Goal: Task Accomplishment & Management: Manage account settings

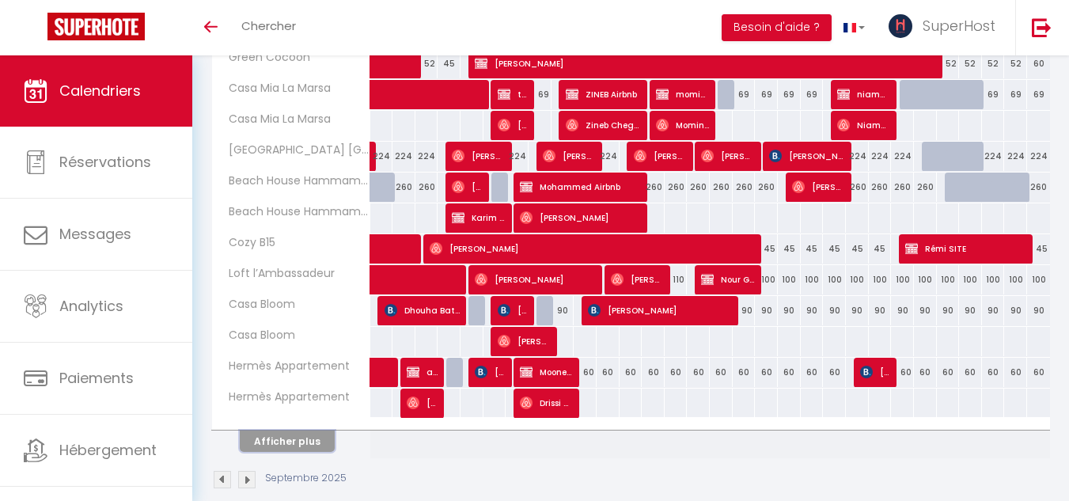
click at [308, 437] on button "Afficher plus" at bounding box center [287, 441] width 95 height 21
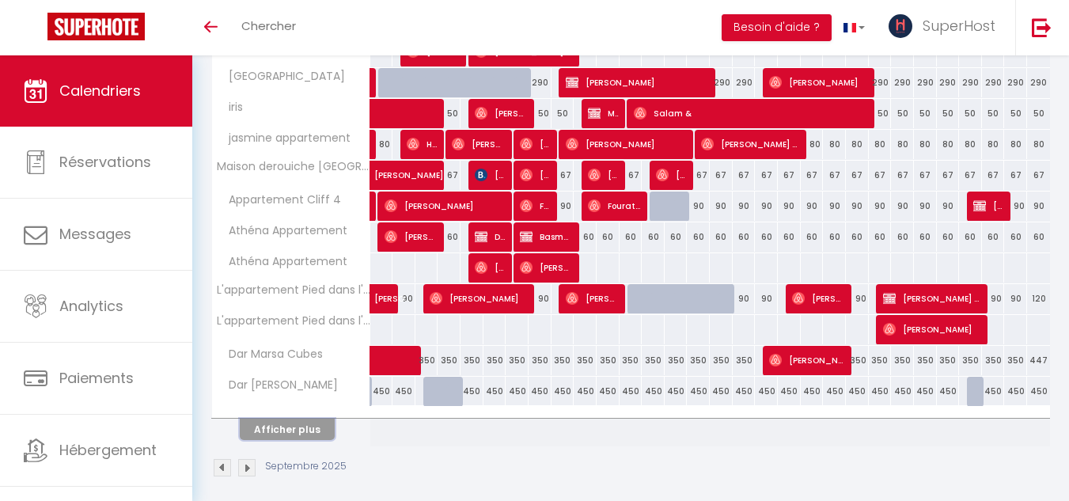
scroll to position [1168, 0]
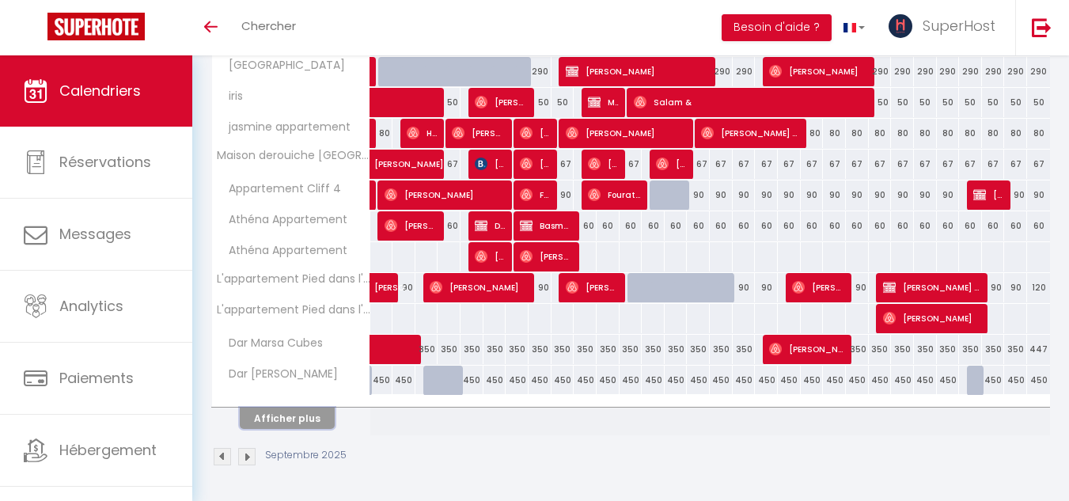
click at [296, 416] on button "Afficher plus" at bounding box center [287, 418] width 95 height 21
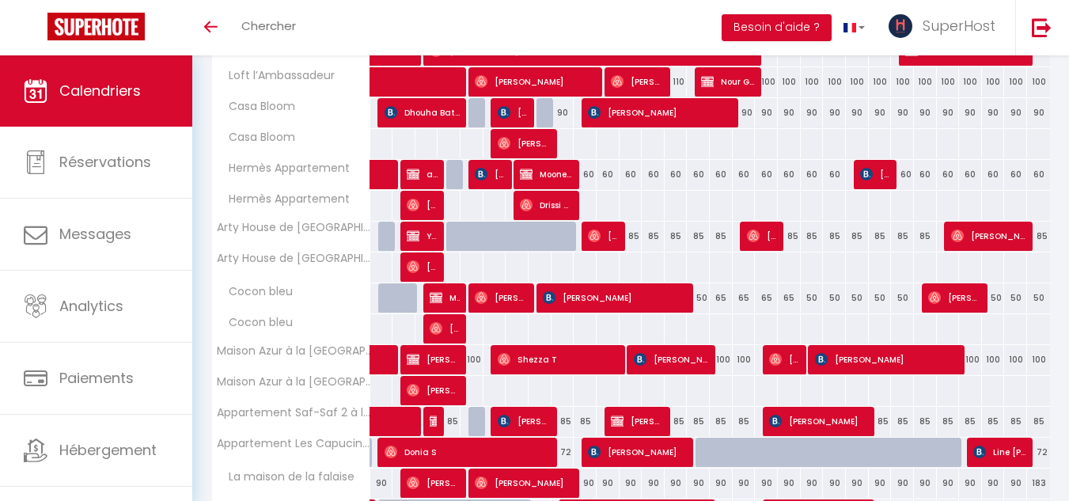
scroll to position [712, 0]
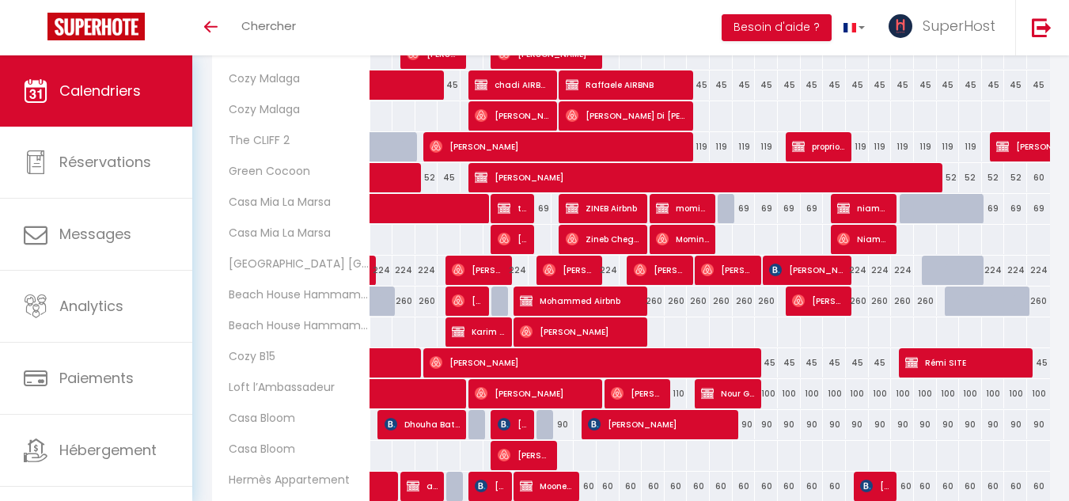
scroll to position [551, 0]
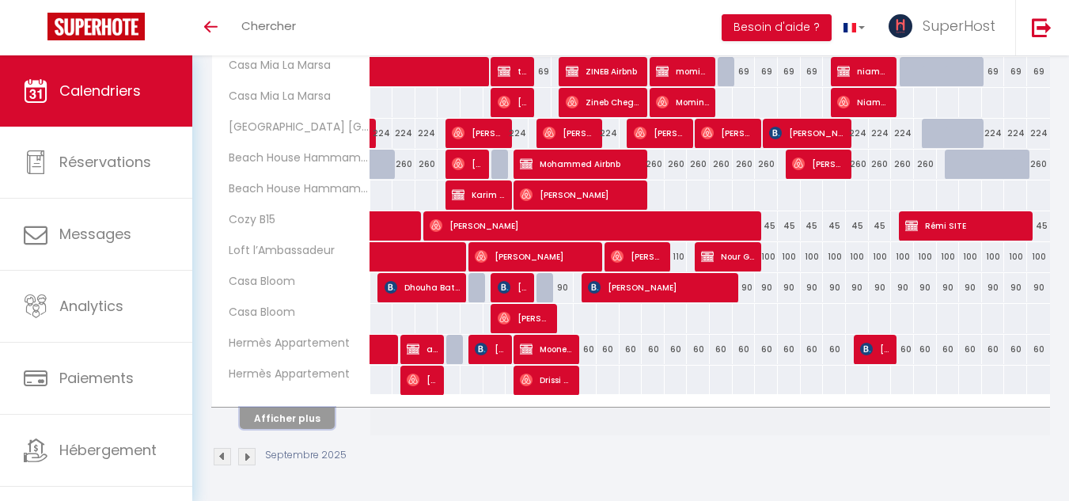
click at [303, 420] on button "Afficher plus" at bounding box center [287, 418] width 95 height 21
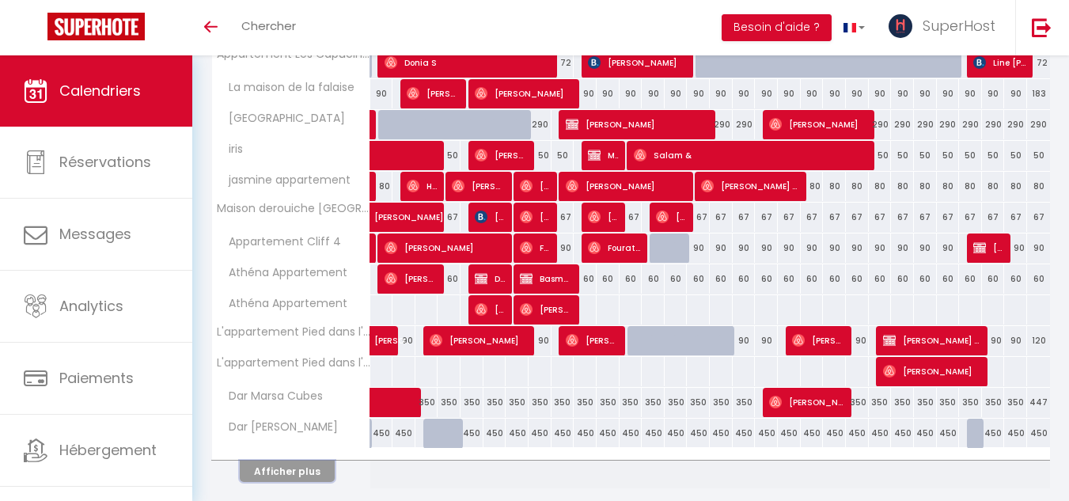
scroll to position [1168, 0]
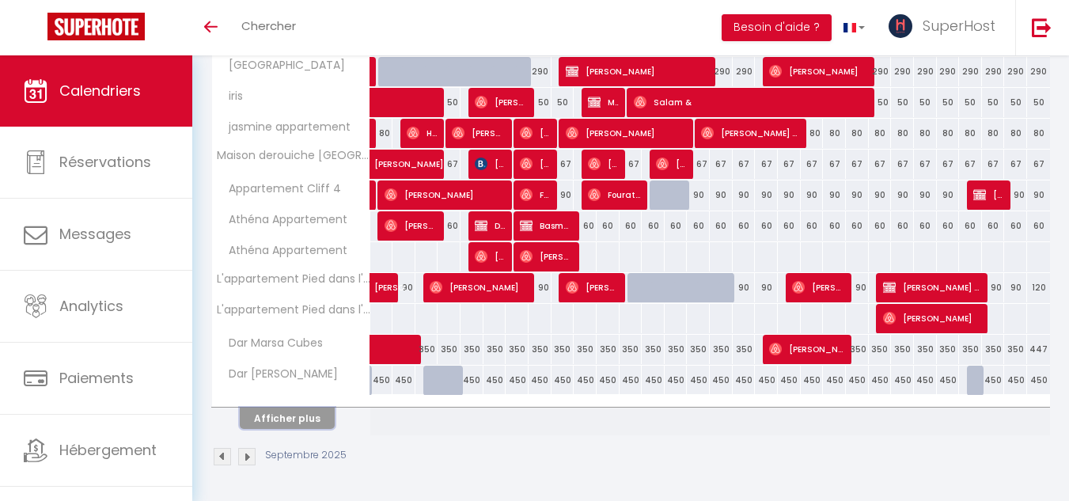
click at [313, 416] on button "Afficher plus" at bounding box center [287, 418] width 95 height 21
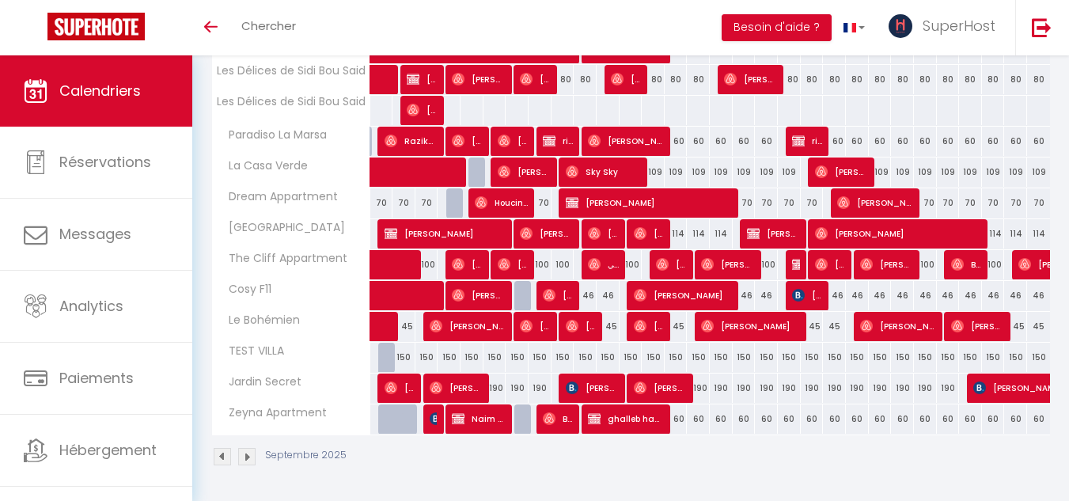
scroll to position [919, 0]
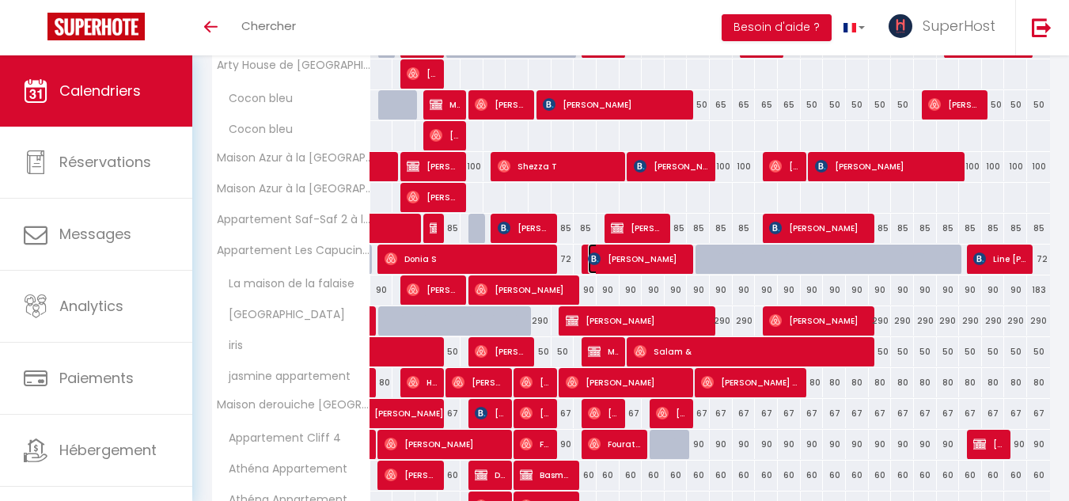
click at [603, 256] on span "Faris Alsabhan" at bounding box center [638, 259] width 100 height 30
select select "OK"
select select "KO"
select select "0"
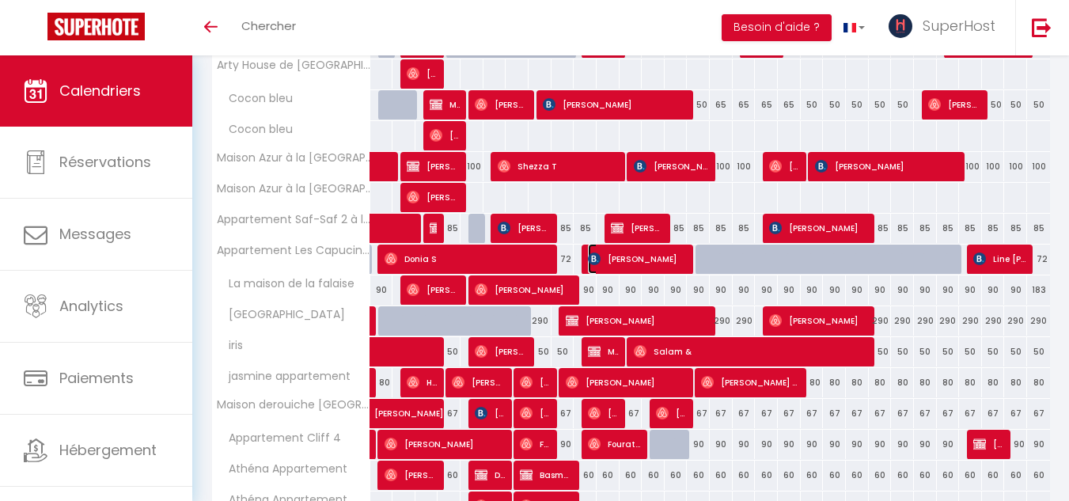
select select "1"
select select
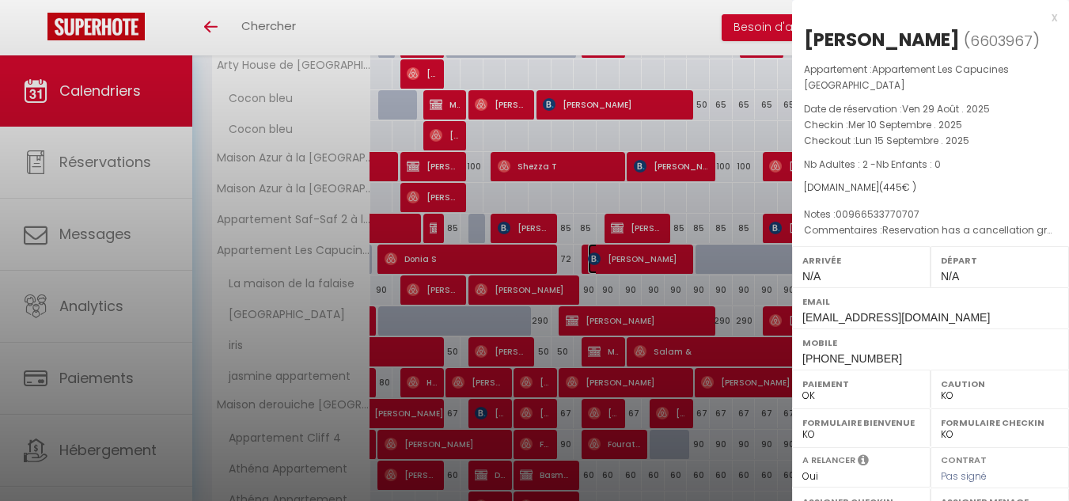
select select "47188"
click at [655, 287] on div at bounding box center [534, 250] width 1069 height 501
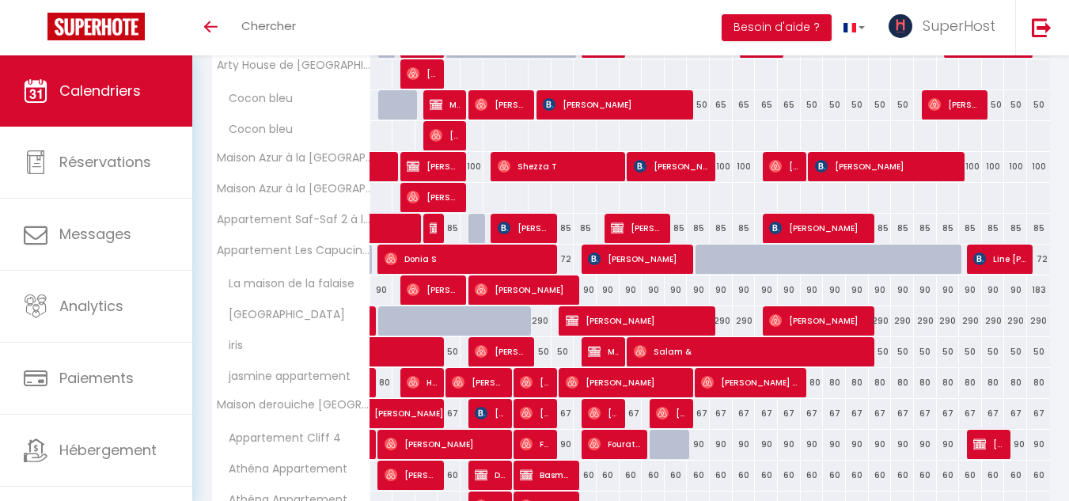
scroll to position [0, 0]
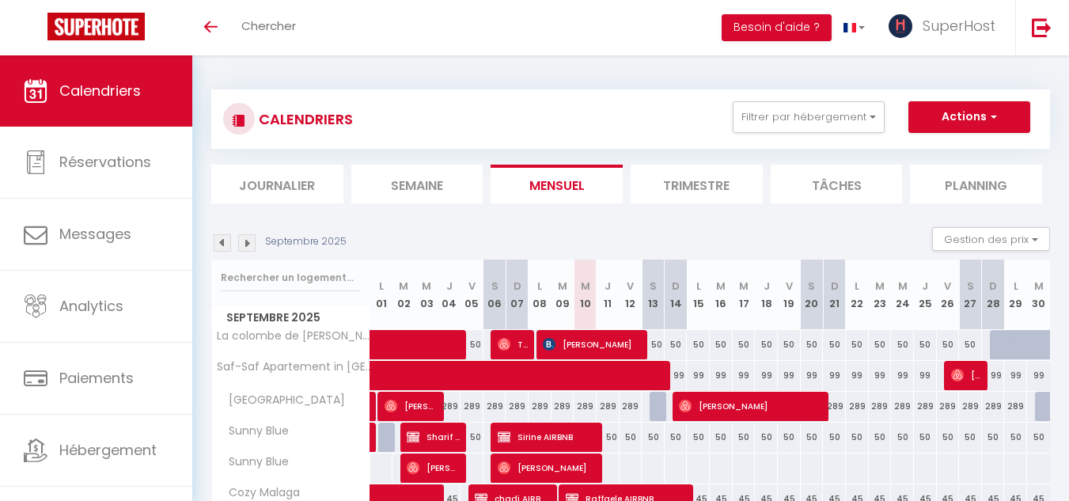
click at [248, 241] on img at bounding box center [246, 242] width 17 height 17
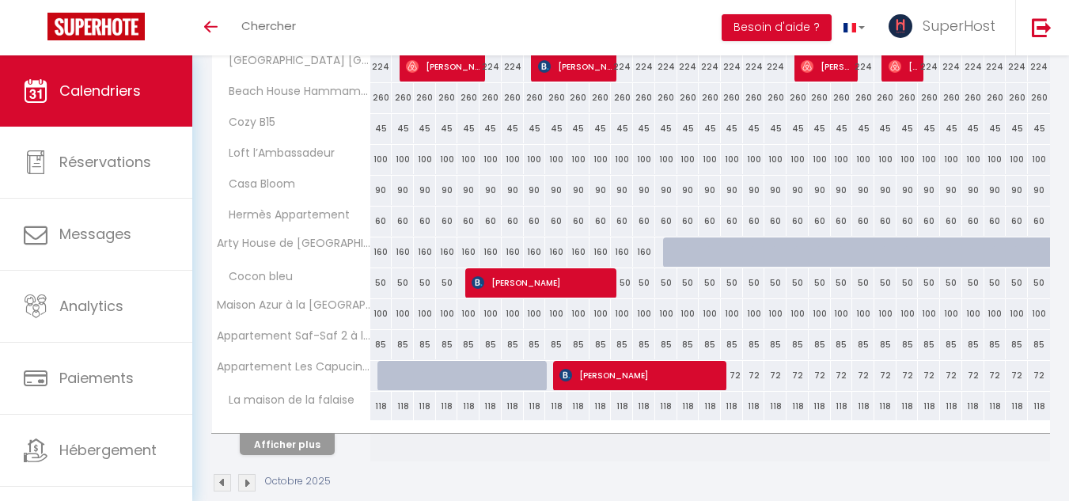
scroll to position [551, 0]
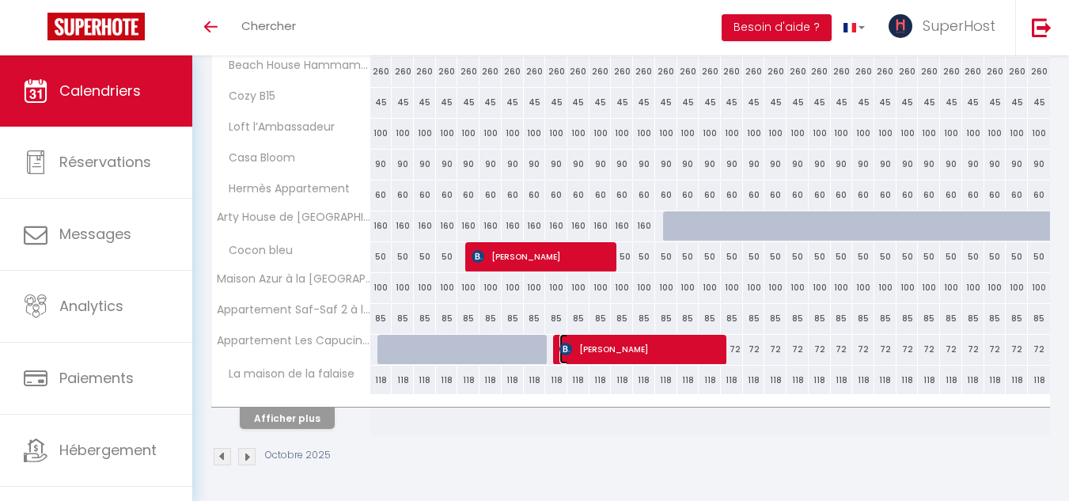
click at [637, 349] on span "Zhanna Kan" at bounding box center [641, 349] width 162 height 30
select select
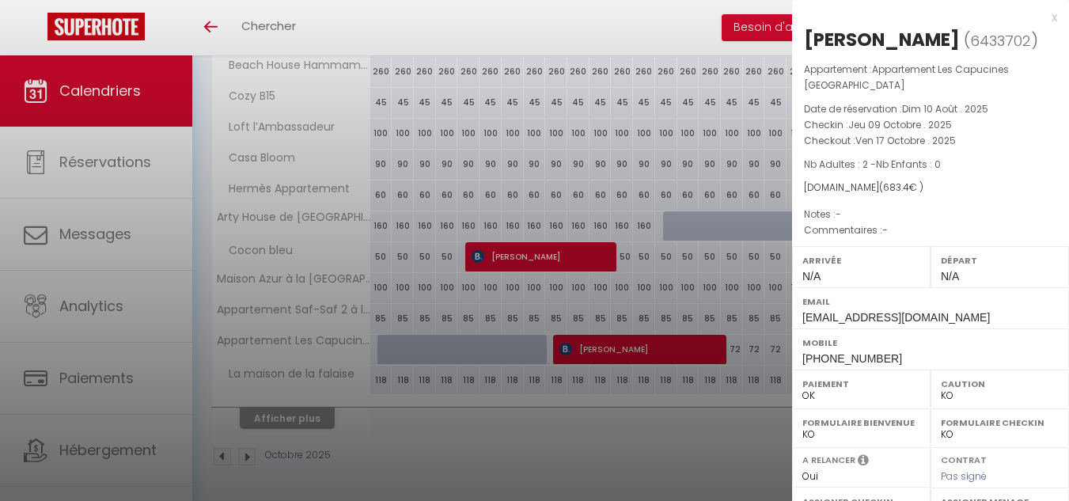
click at [564, 441] on div at bounding box center [534, 250] width 1069 height 501
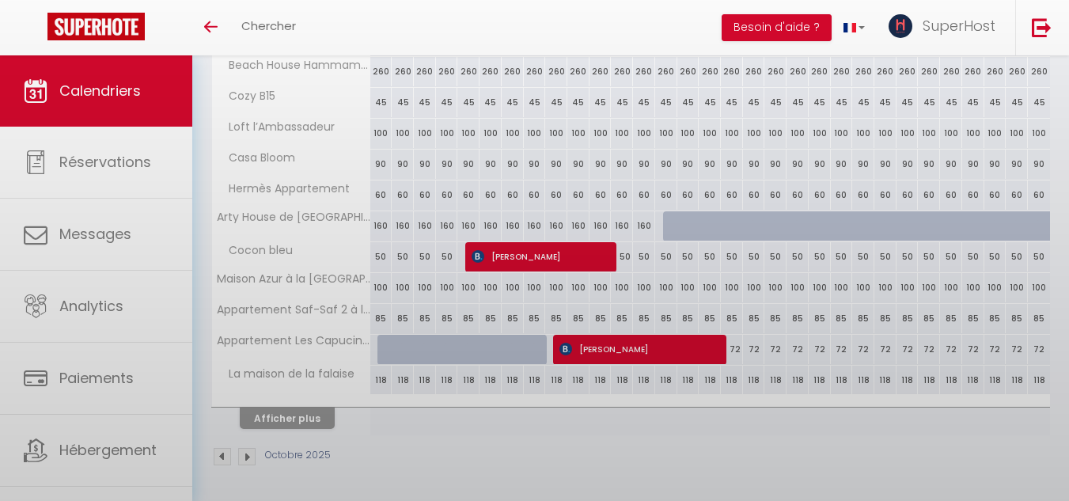
click at [564, 441] on div at bounding box center [534, 250] width 1069 height 501
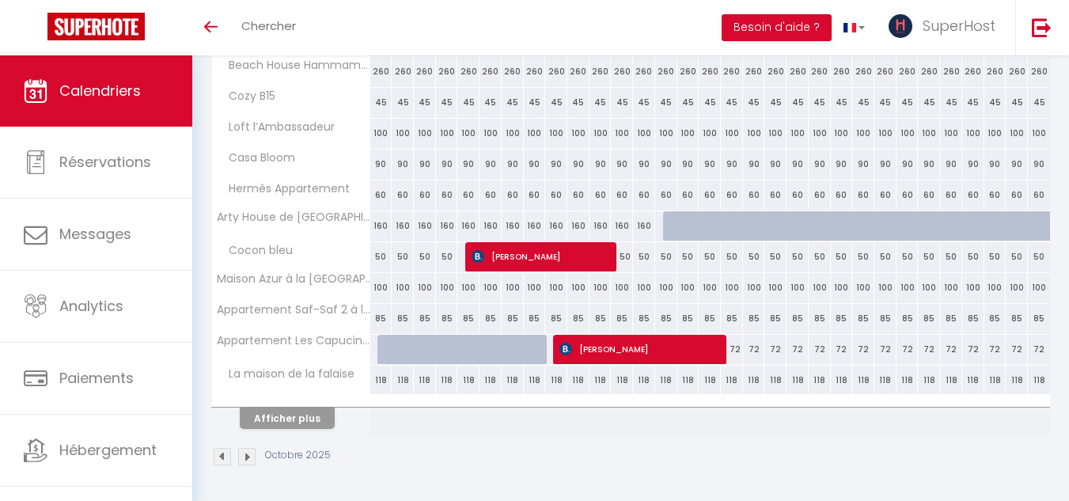
scroll to position [0, 0]
